Goal: Task Accomplishment & Management: Manage account settings

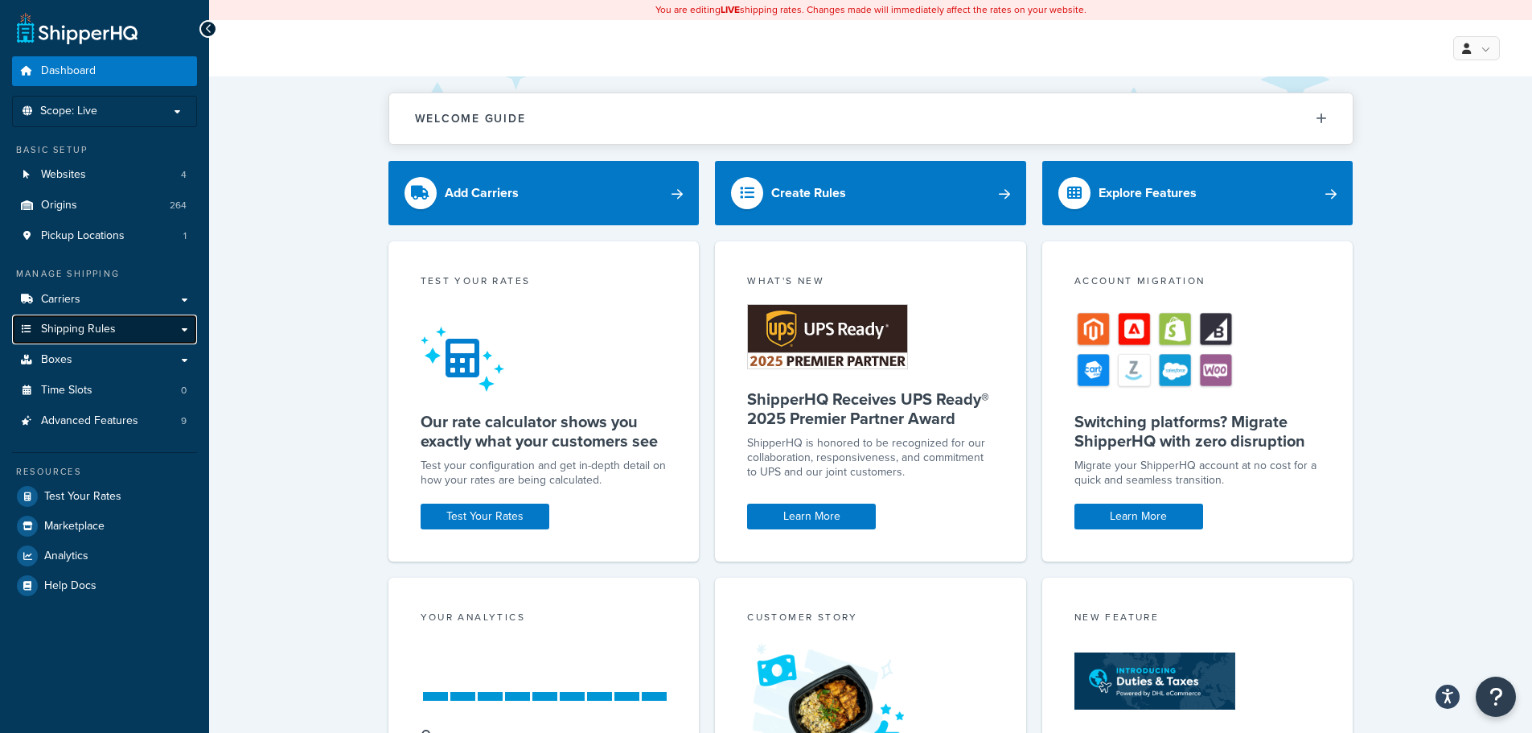
click at [123, 337] on link "Shipping Rules" at bounding box center [104, 329] width 185 height 30
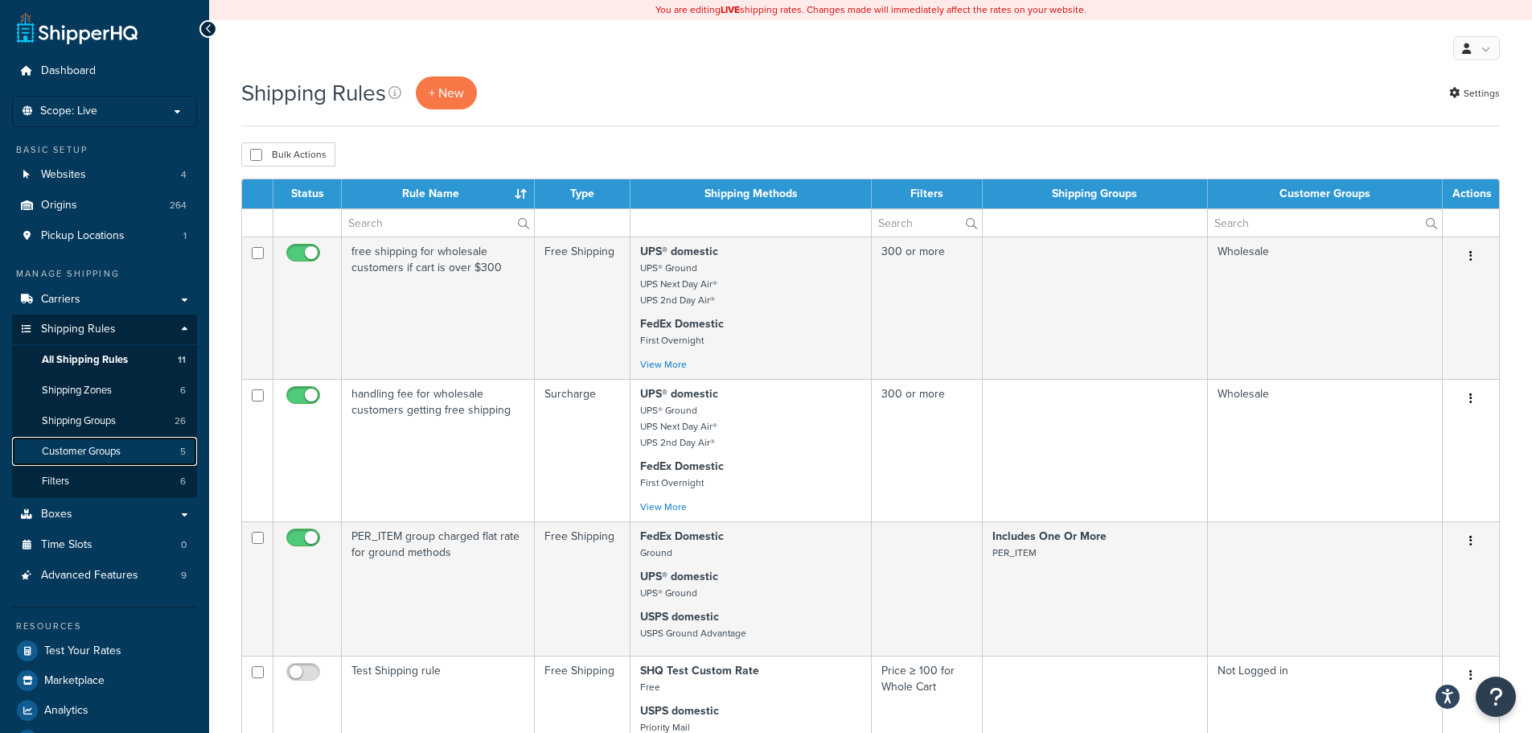
click at [99, 448] on span "Customer Groups" at bounding box center [81, 452] width 79 height 14
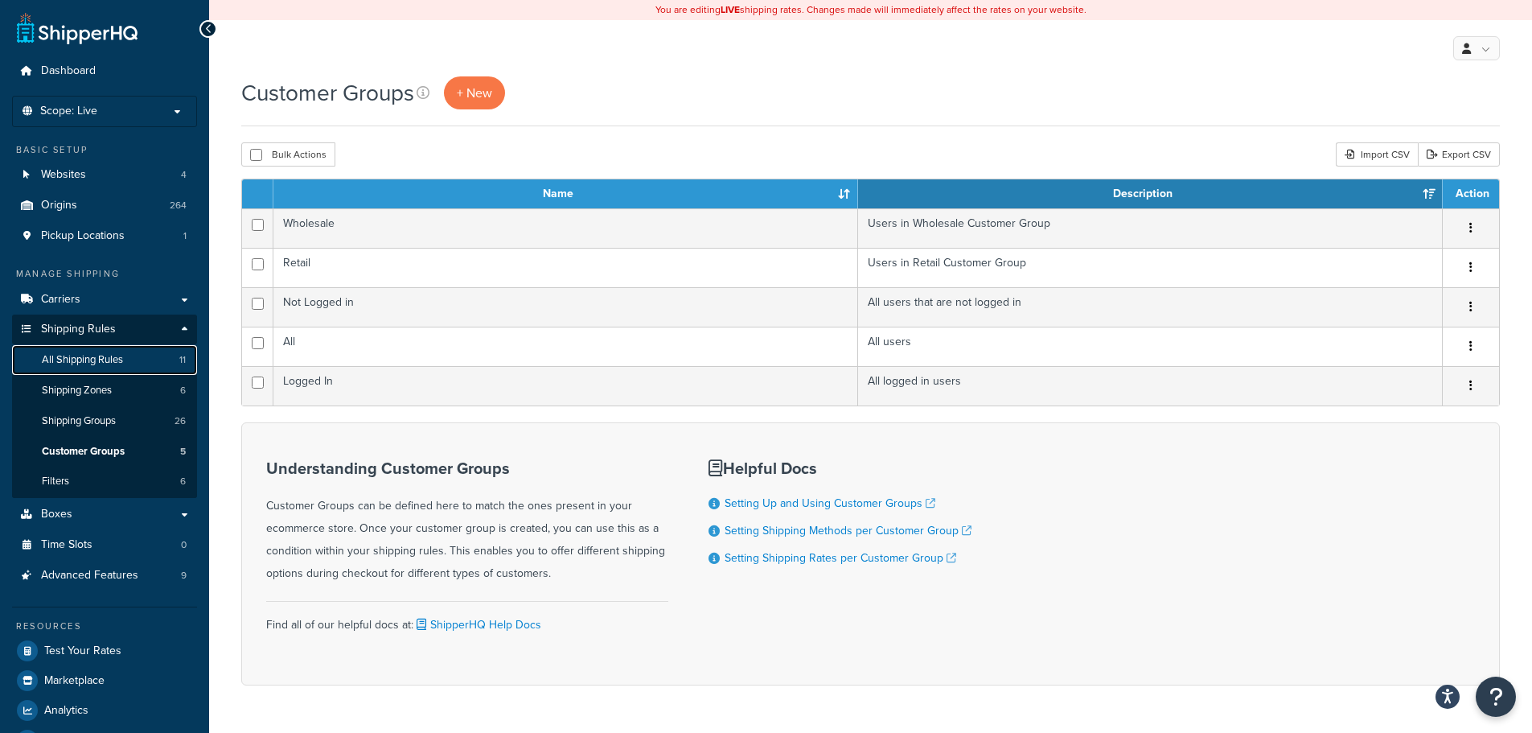
click at [123, 361] on span "All Shipping Rules" at bounding box center [82, 360] width 81 height 14
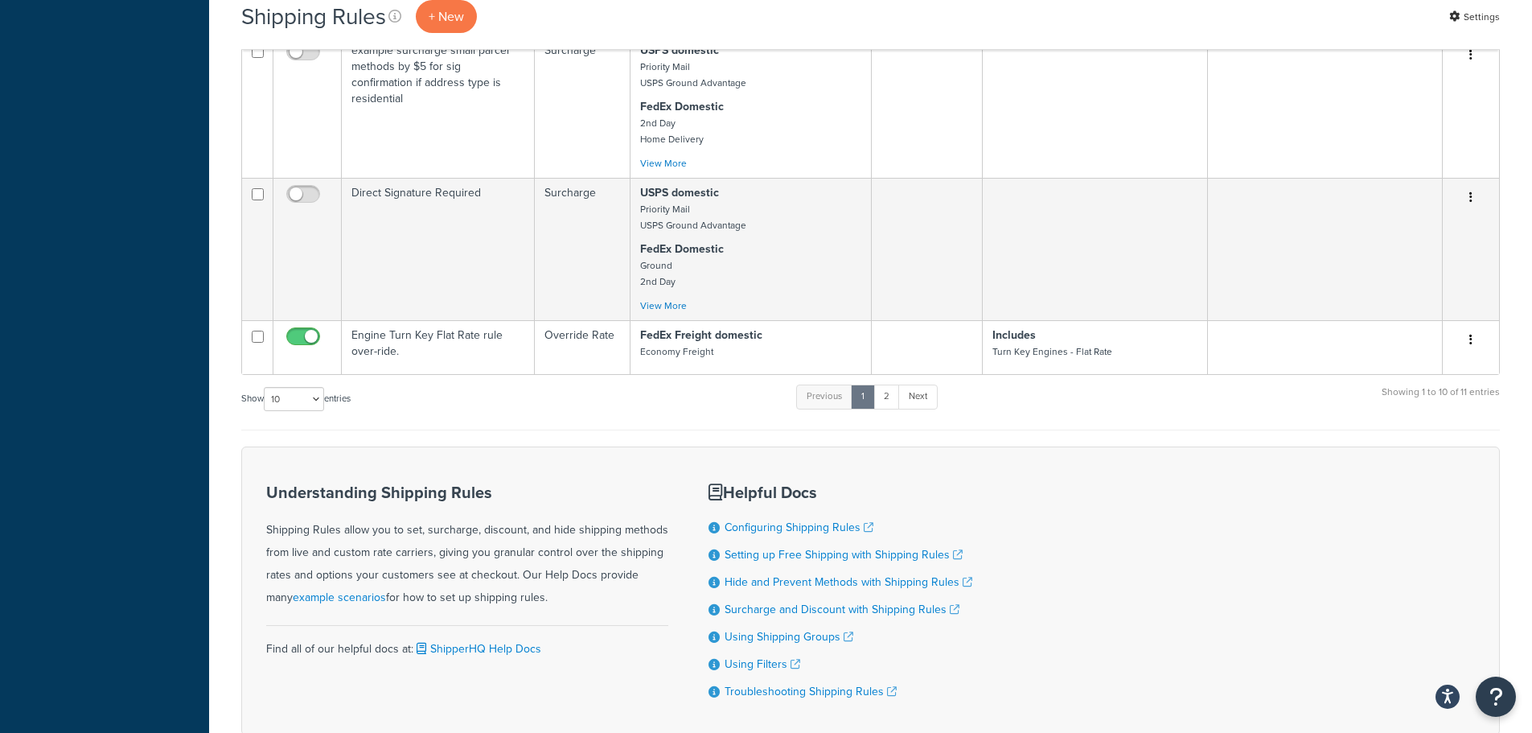
scroll to position [1367, 0]
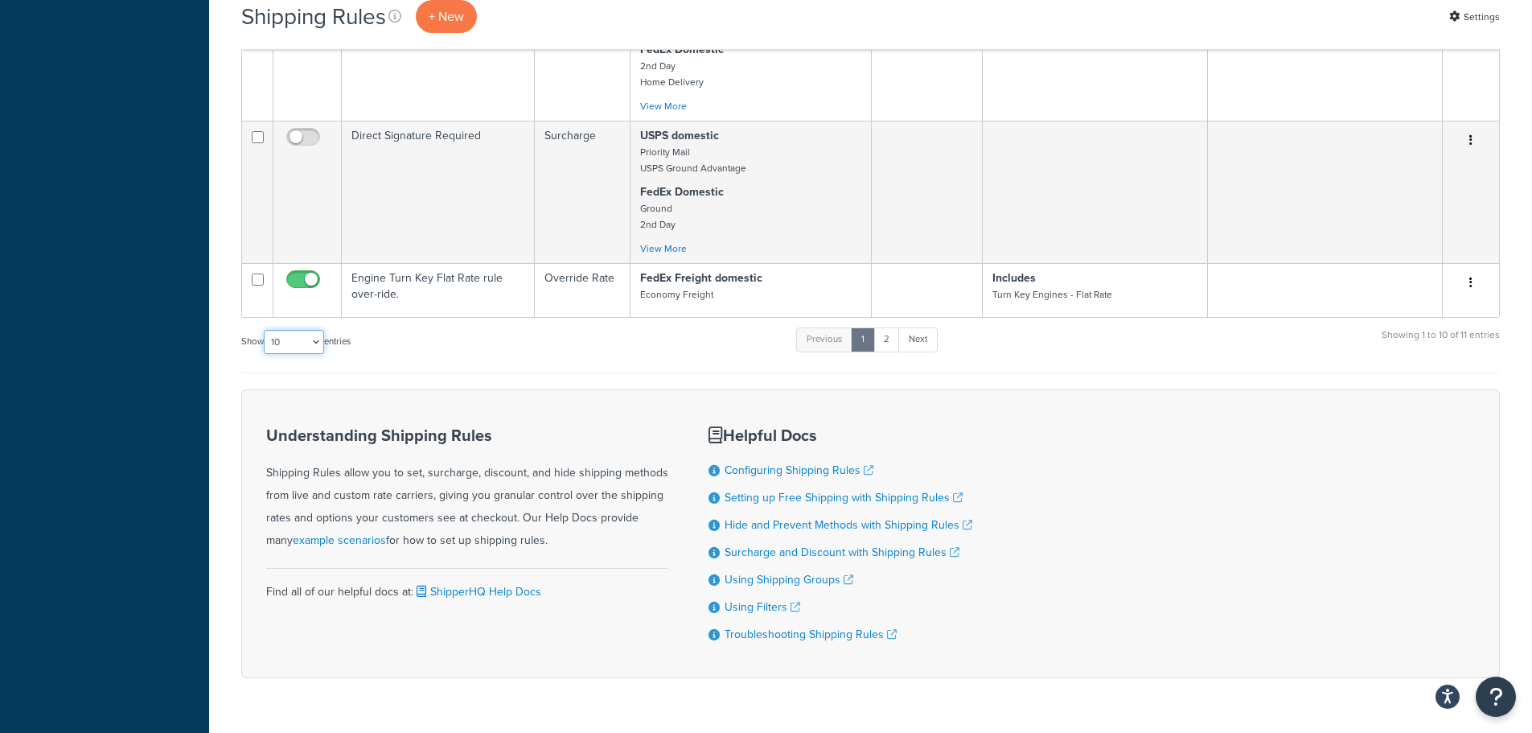
click at [302, 354] on select "10 15 25 50 100 1000" at bounding box center [294, 342] width 60 height 24
select select "100"
click at [265, 351] on select "10 15 25 50 100 1000" at bounding box center [294, 342] width 60 height 24
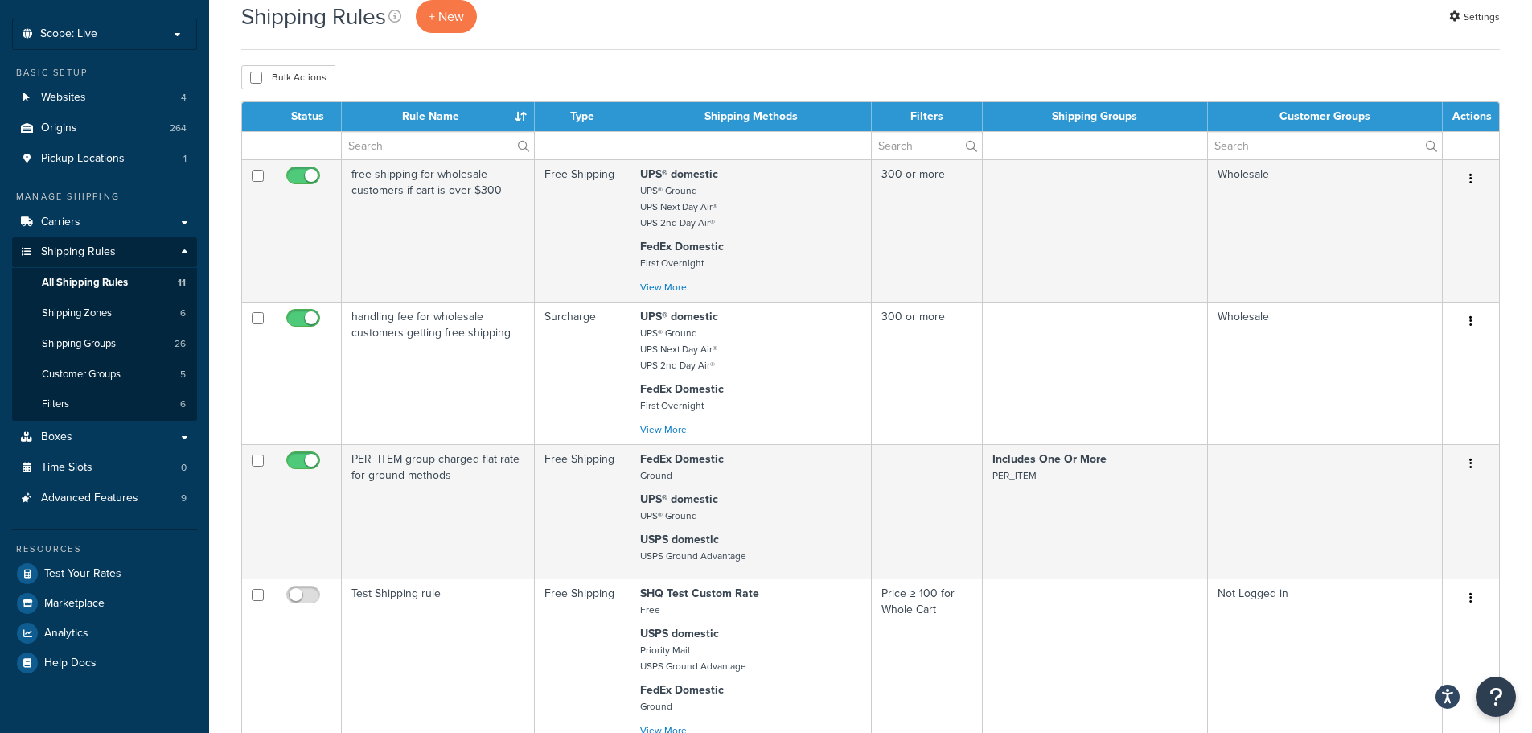
scroll to position [0, 0]
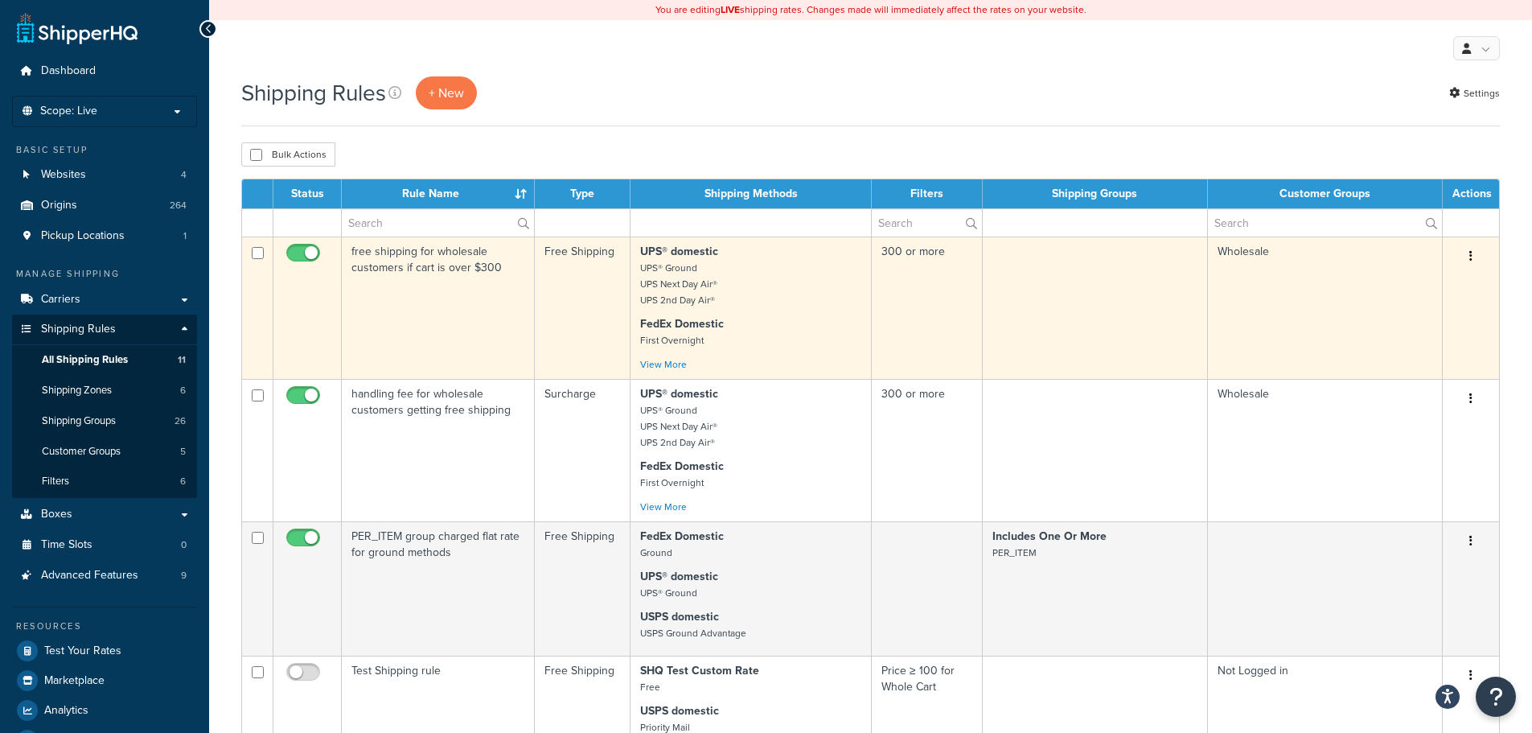
click at [1466, 254] on button "button" at bounding box center [1471, 257] width 23 height 26
click at [1432, 287] on link "Edit" at bounding box center [1417, 286] width 127 height 33
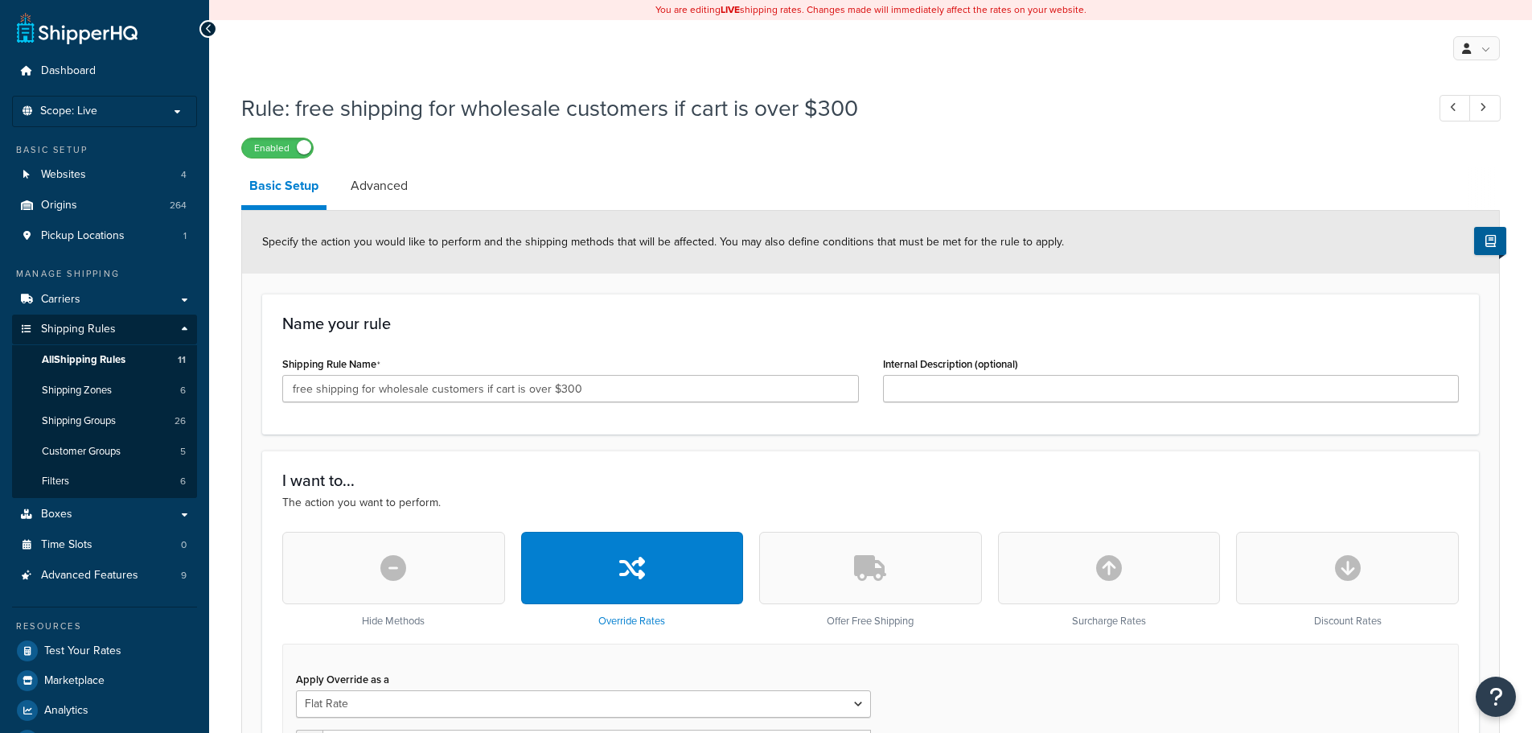
select select "SHIPPING_GROUP"
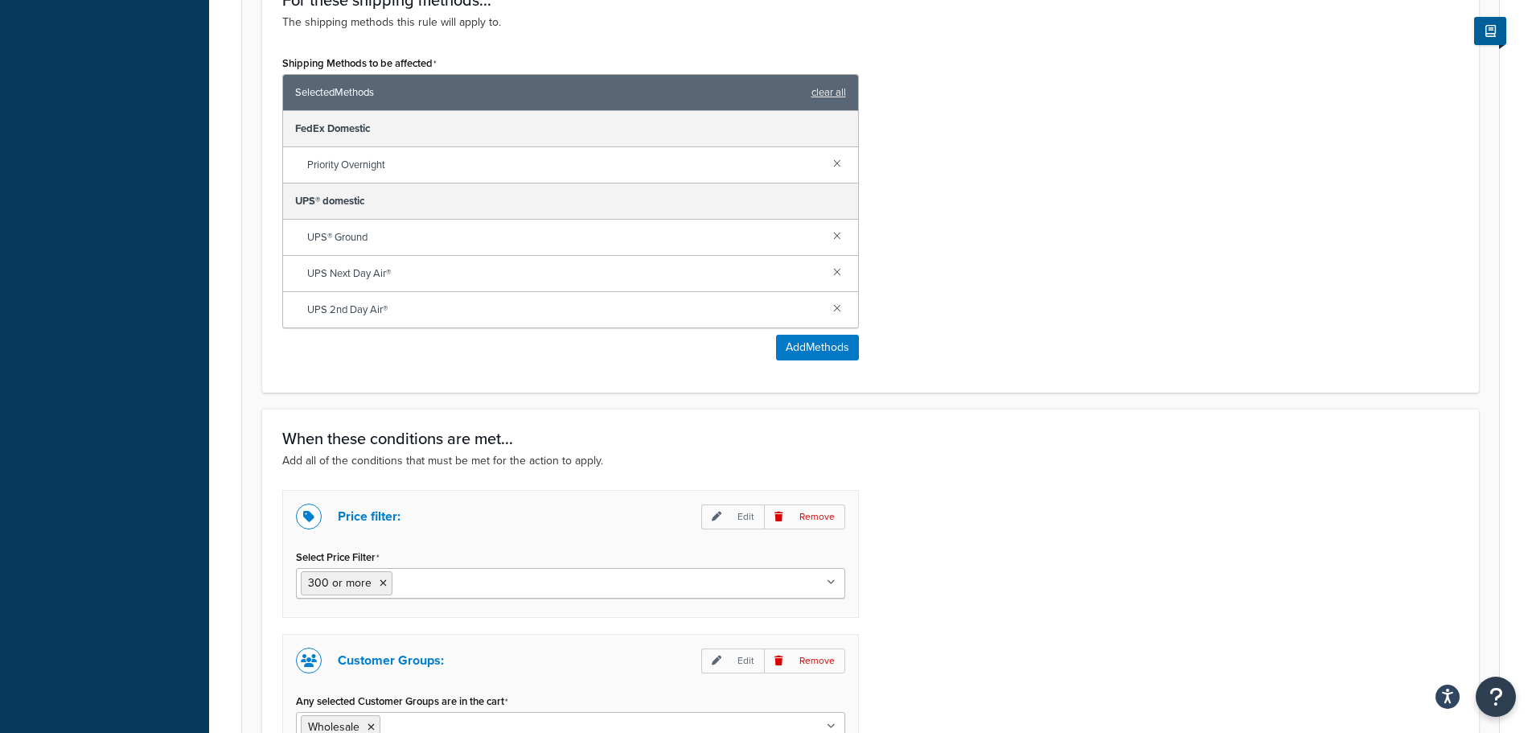
scroll to position [1286, 0]
